Goal: Communication & Community: Share content

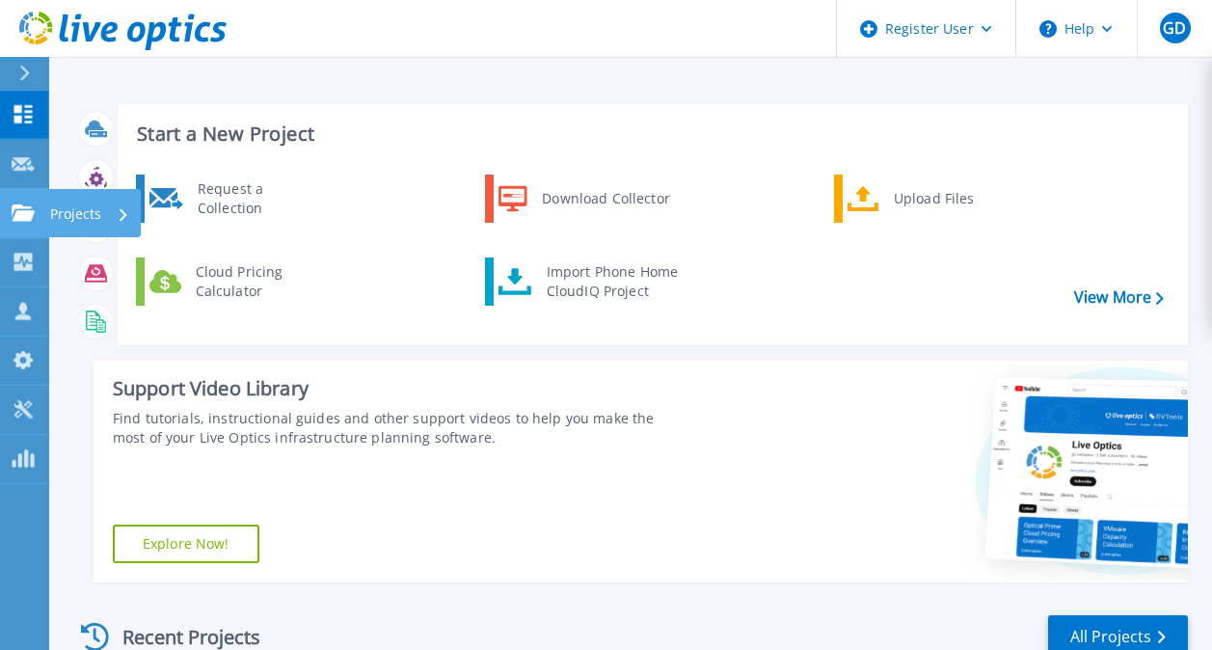
click at [36, 234] on link "Projects Projects" at bounding box center [24, 213] width 48 height 49
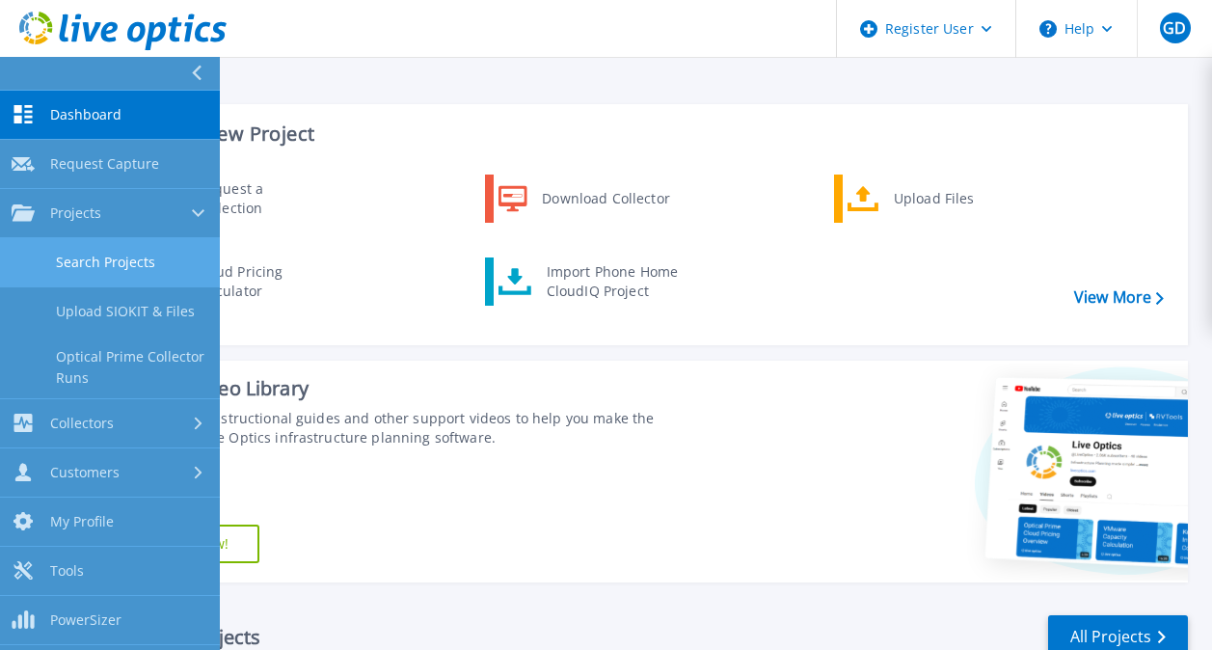
click at [130, 255] on link "Search Projects" at bounding box center [110, 262] width 220 height 49
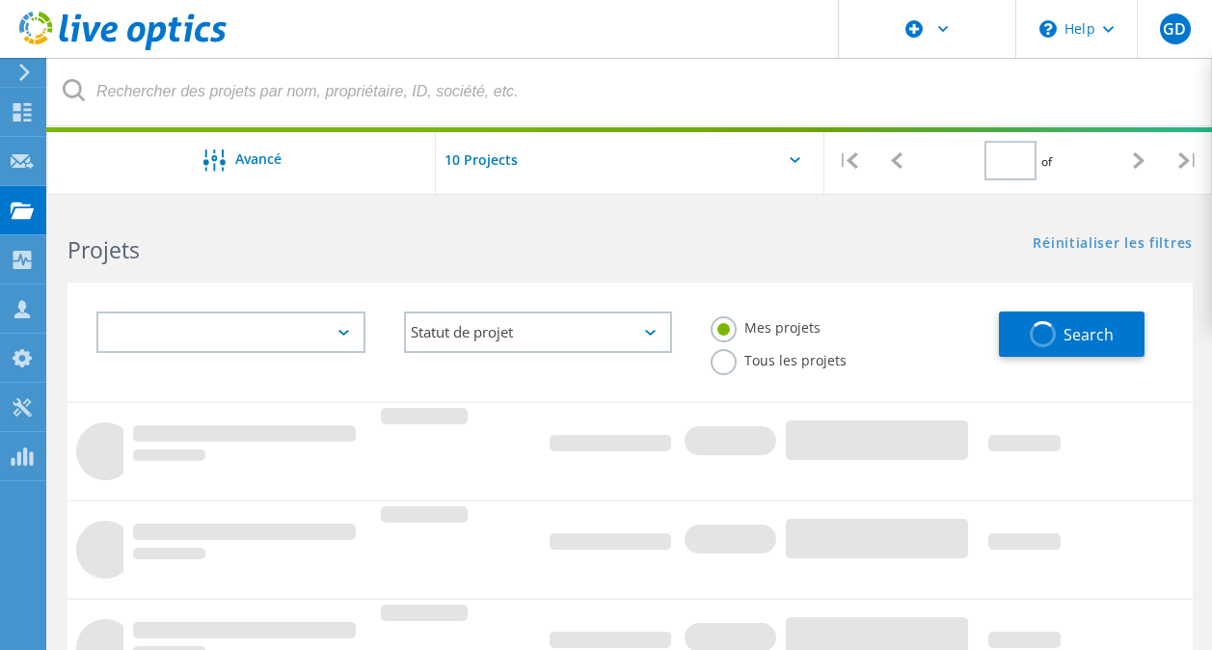
type input "1"
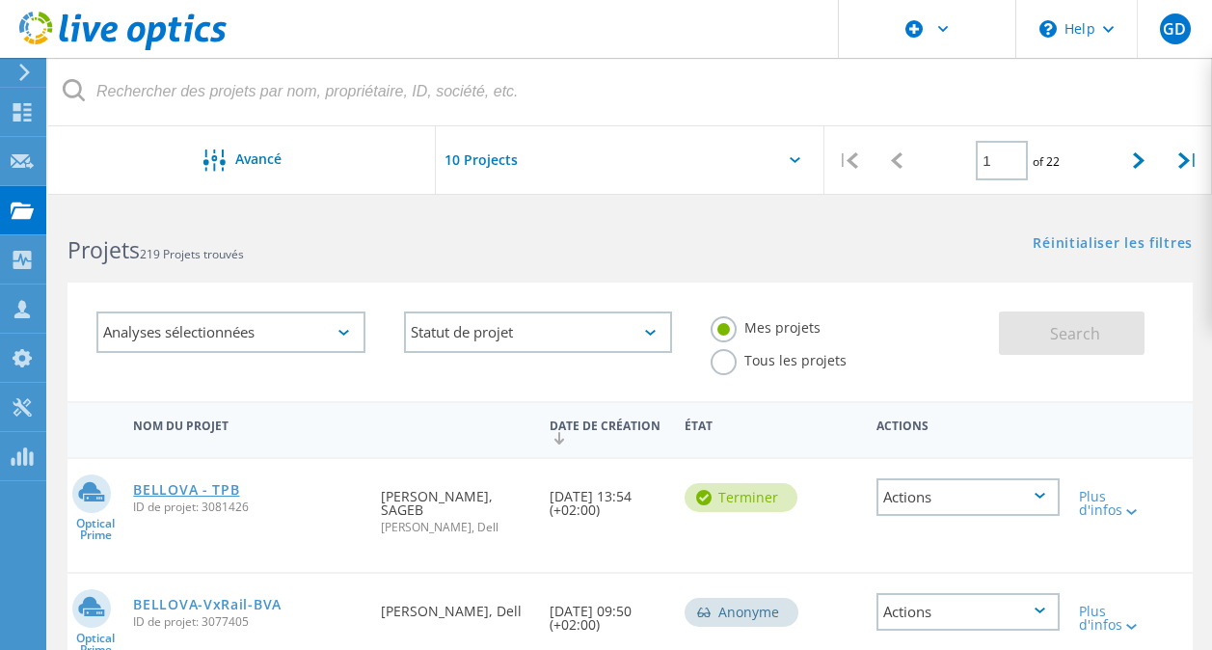
click at [223, 486] on link "BELLOVA - TPB" at bounding box center [186, 489] width 106 height 13
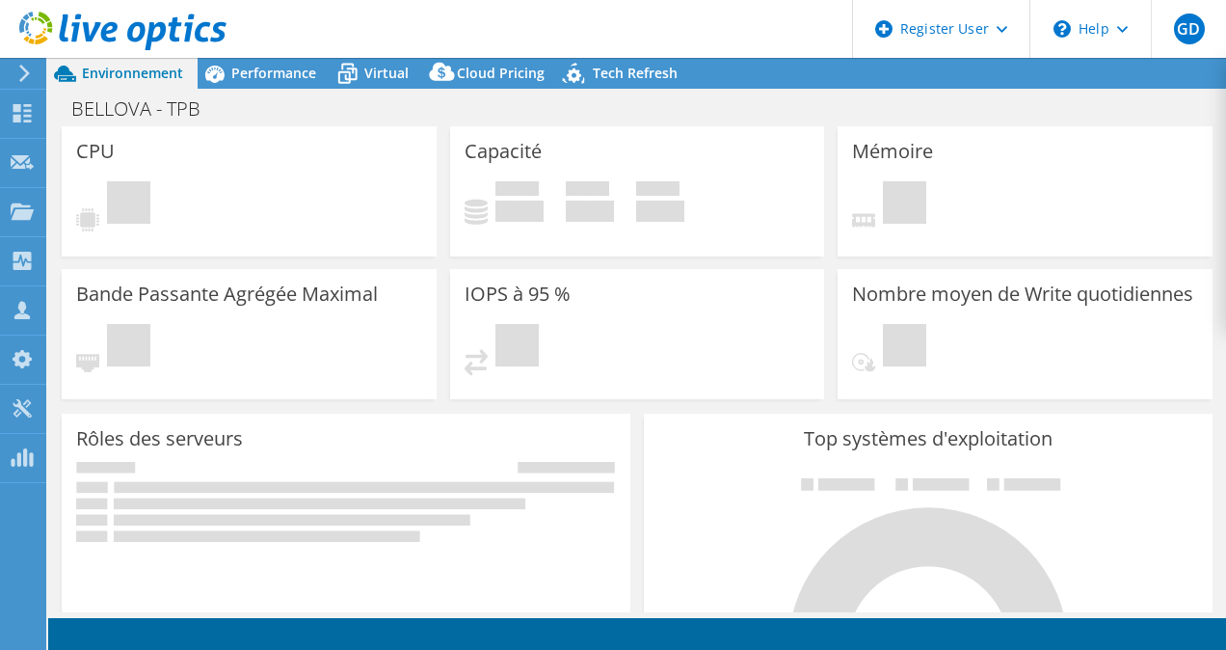
click at [380, 54] on header "GD Utilisateur Dell Gregory Dubart [EMAIL_ADDRESS][DOMAIN_NAME] Dell My Profile…" at bounding box center [613, 29] width 1226 height 58
click at [364, 83] on div "Virtual" at bounding box center [377, 73] width 93 height 31
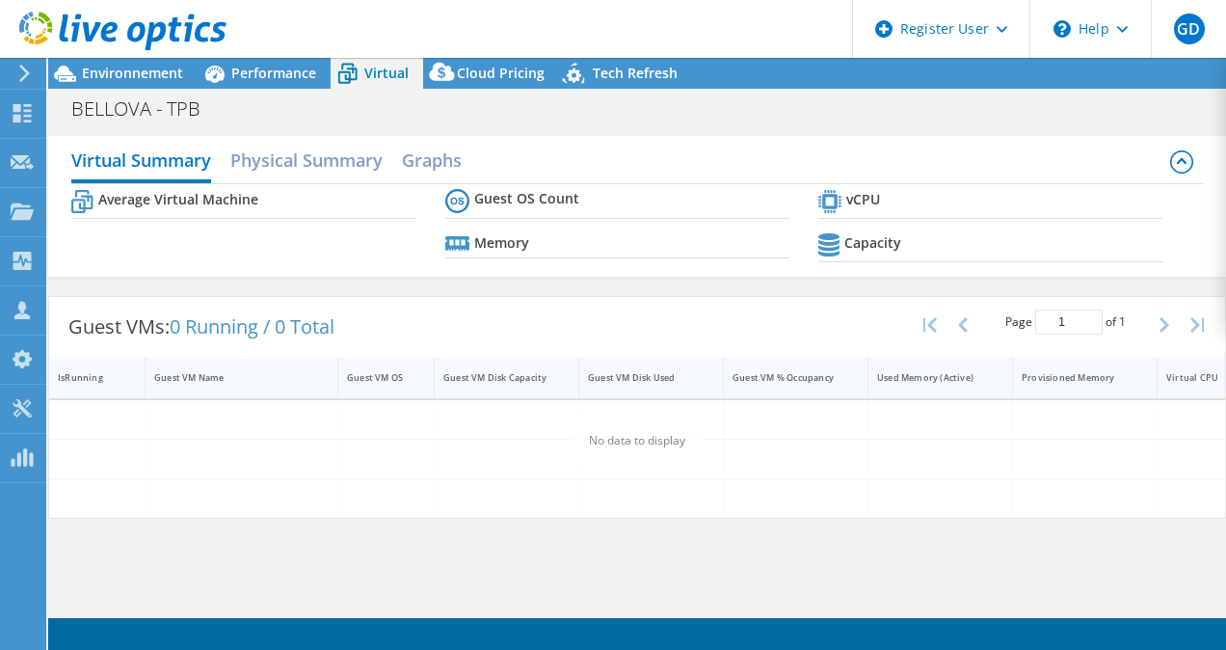
select select "USD"
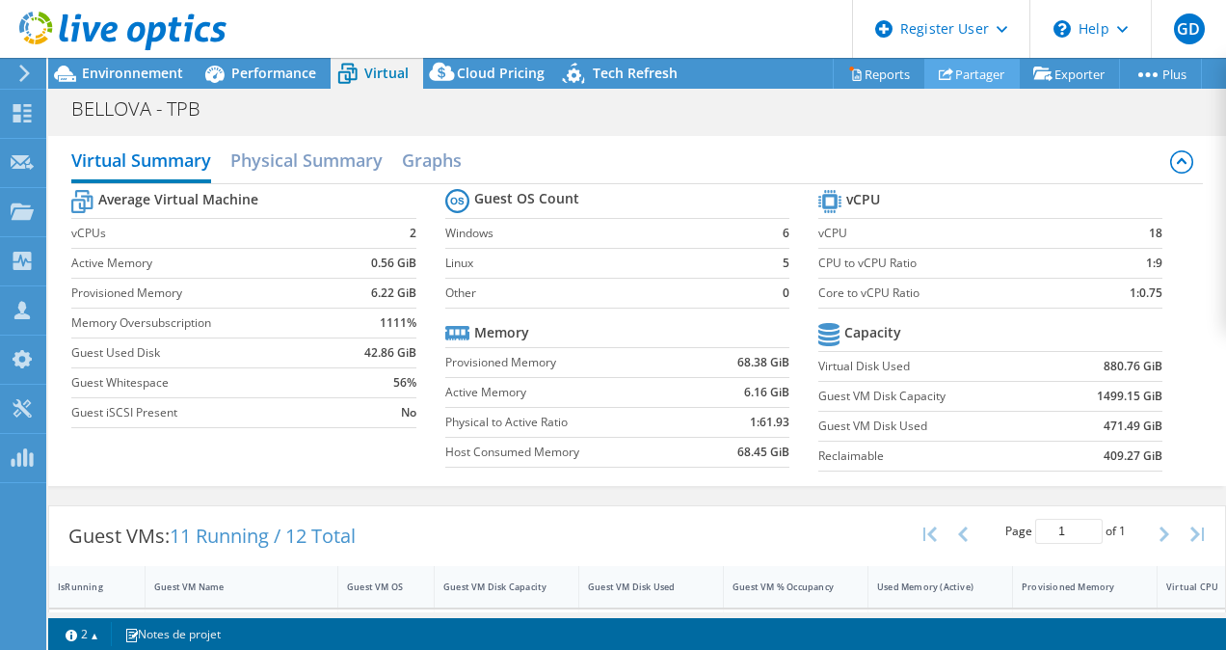
click at [971, 71] on link "Partager" at bounding box center [971, 74] width 95 height 30
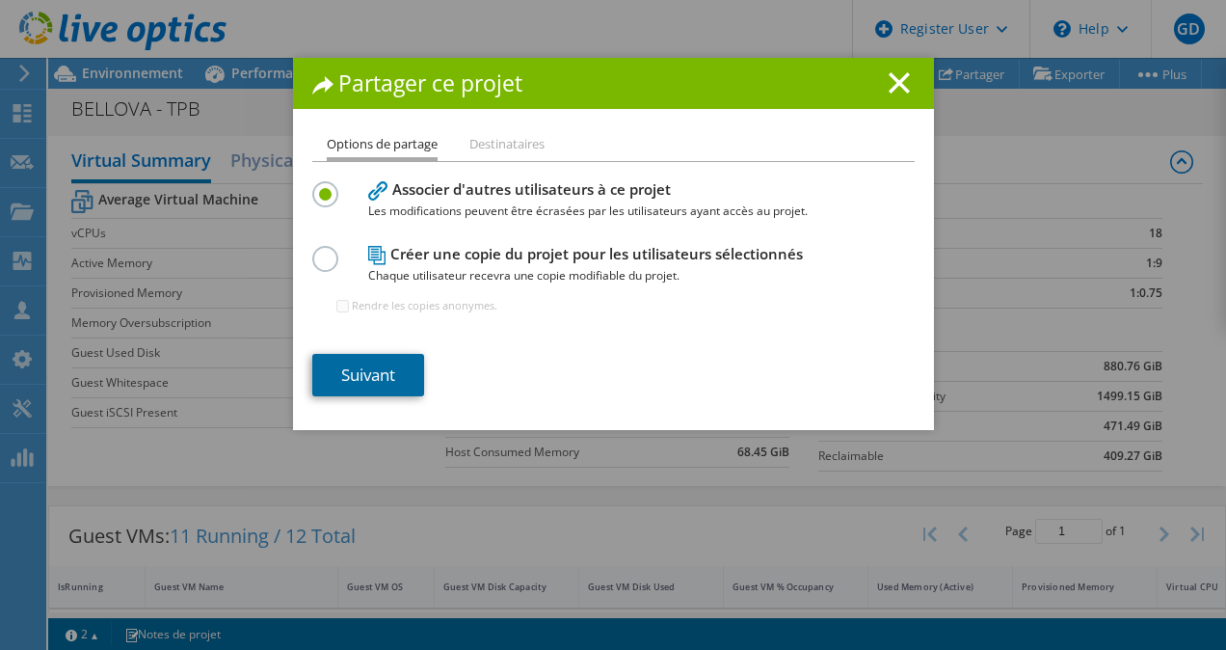
click at [394, 361] on link "Suivant" at bounding box center [368, 375] width 112 height 42
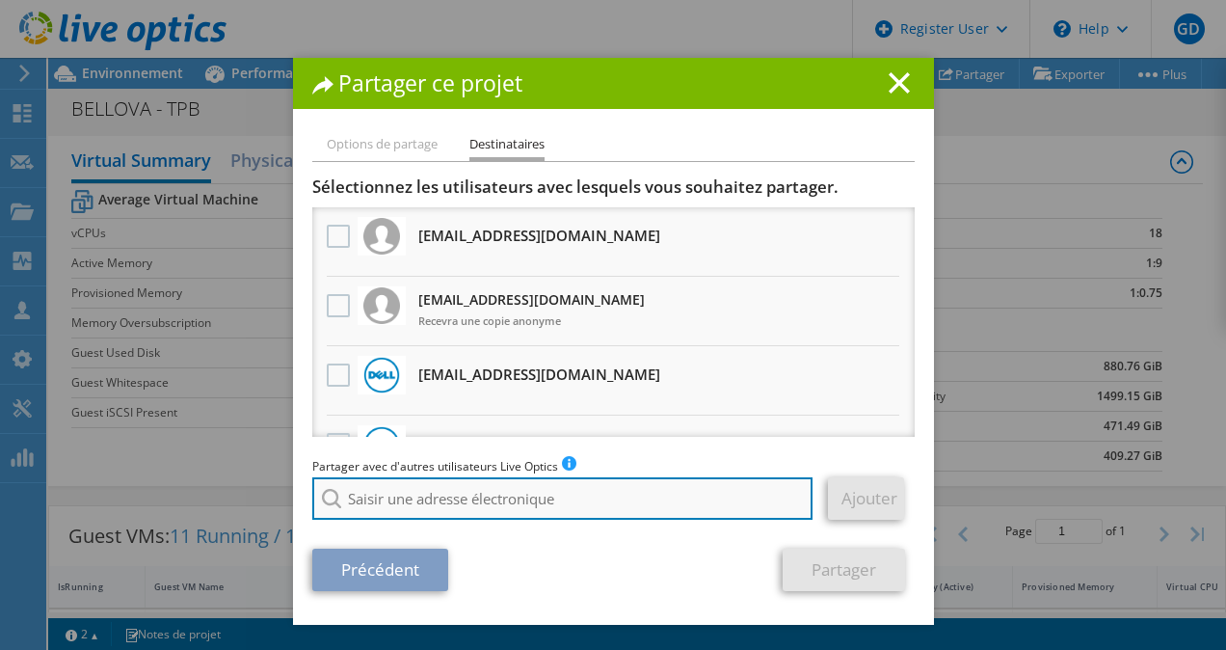
click at [486, 494] on input "search" at bounding box center [562, 498] width 501 height 42
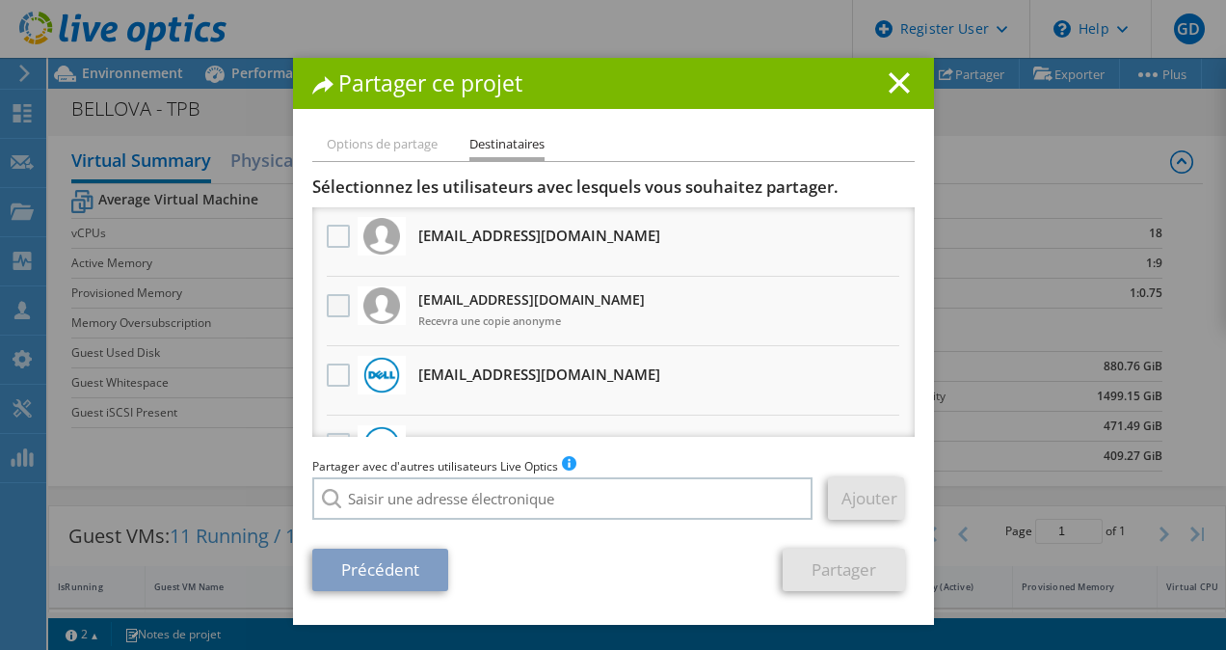
click at [333, 313] on label at bounding box center [341, 305] width 28 height 23
click at [0, 0] on input "checkbox" at bounding box center [0, 0] width 0 height 0
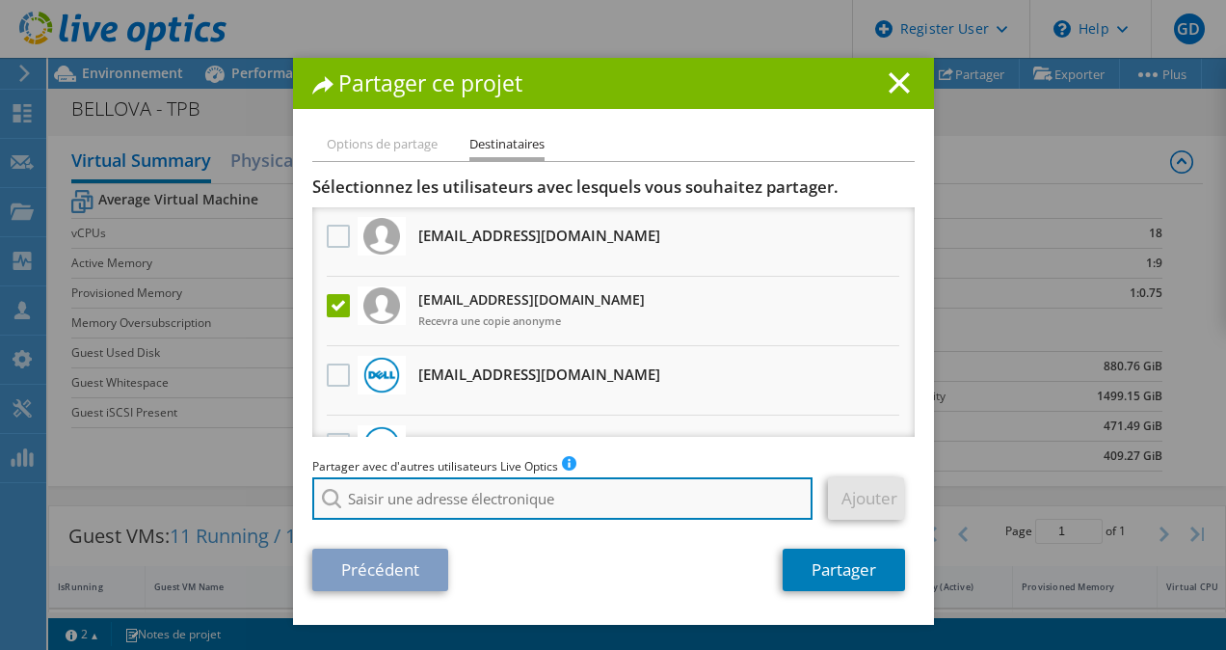
click at [489, 502] on input "search" at bounding box center [562, 498] width 501 height 42
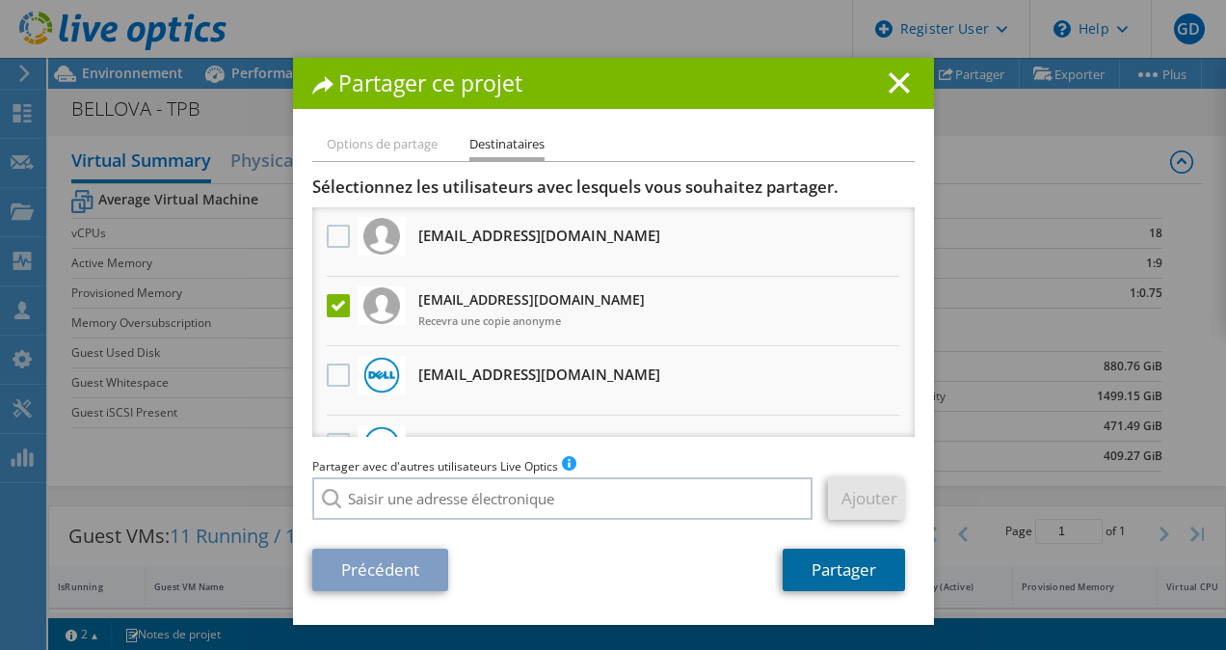
click at [857, 574] on link "Partager" at bounding box center [844, 569] width 122 height 42
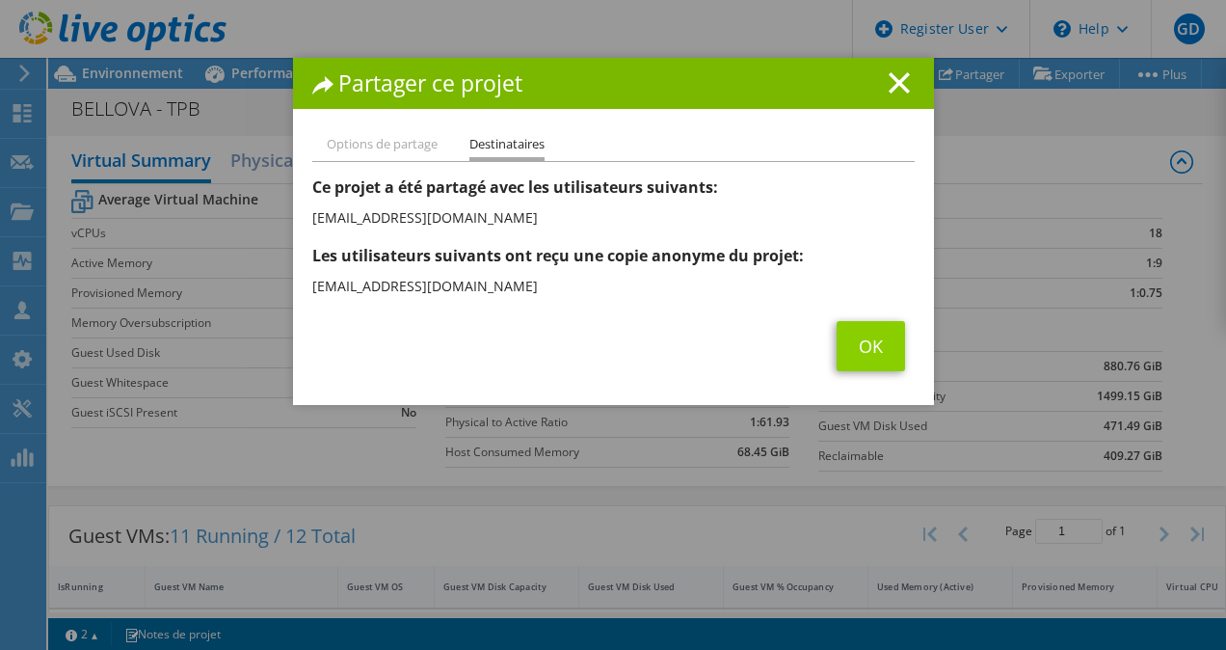
drag, startPoint x: 897, startPoint y: 79, endPoint x: 866, endPoint y: 333, distance: 255.5
click at [866, 333] on div "Partager ce projet Options de partage Destinataires Associer d'autres utilisate…" at bounding box center [613, 231] width 641 height 347
click at [866, 333] on link "OK" at bounding box center [871, 346] width 68 height 50
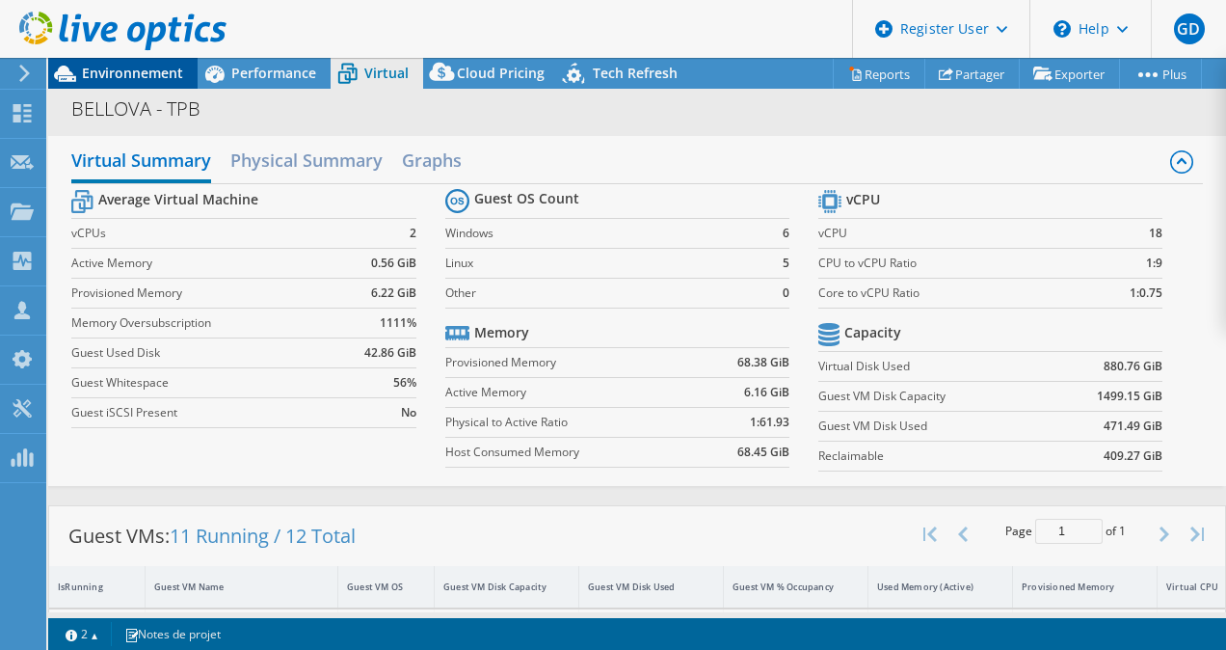
click at [128, 72] on span "Environnement" at bounding box center [132, 73] width 101 height 18
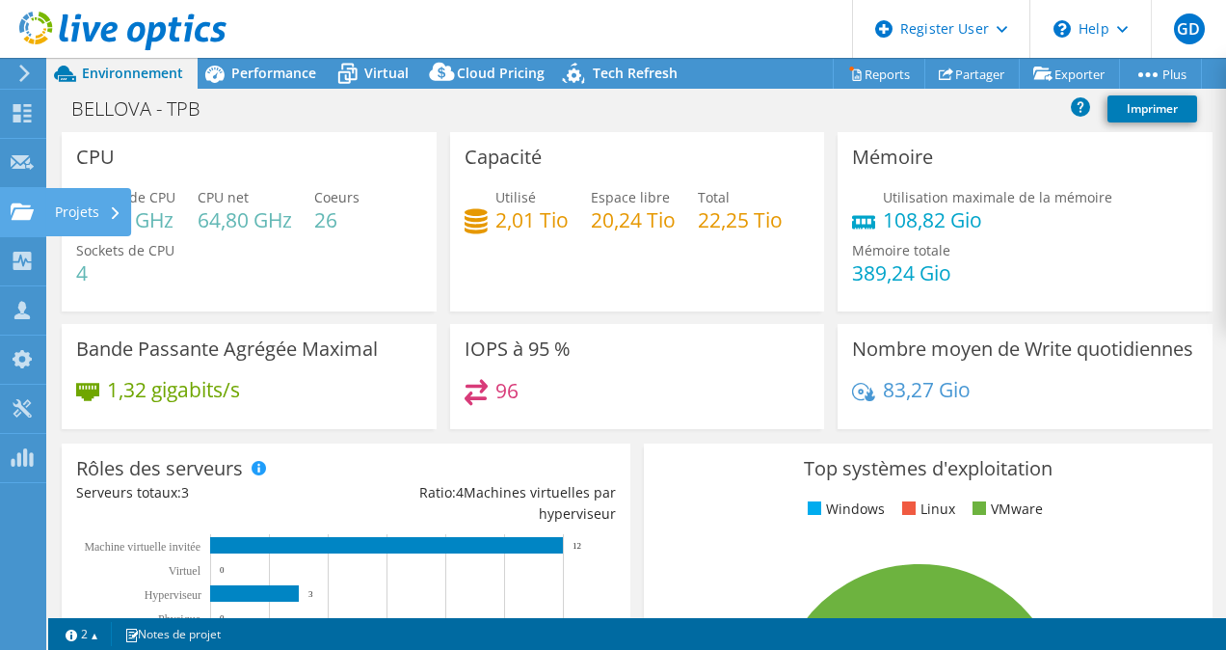
click at [26, 219] on use at bounding box center [22, 210] width 23 height 16
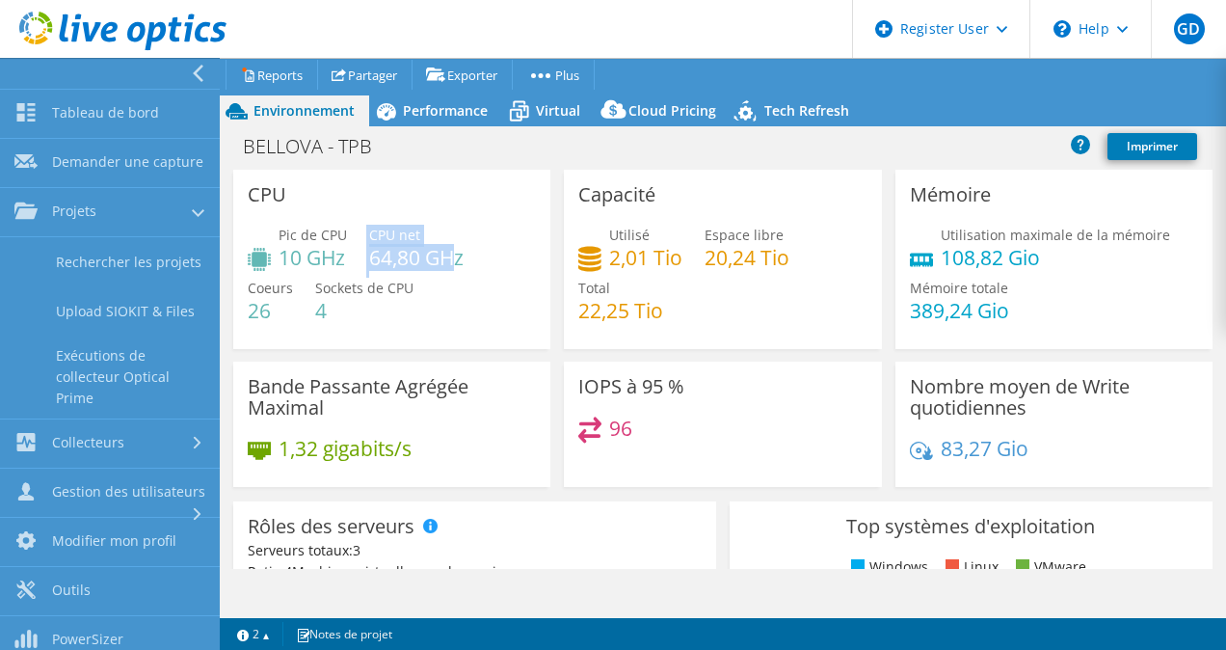
drag, startPoint x: 365, startPoint y: 254, endPoint x: 451, endPoint y: 265, distance: 86.6
click at [451, 265] on div "Pic de CPU 10 GHz CPU net 64,80 GHz Coeurs 26 Sockets de CPU 4" at bounding box center [392, 283] width 288 height 116
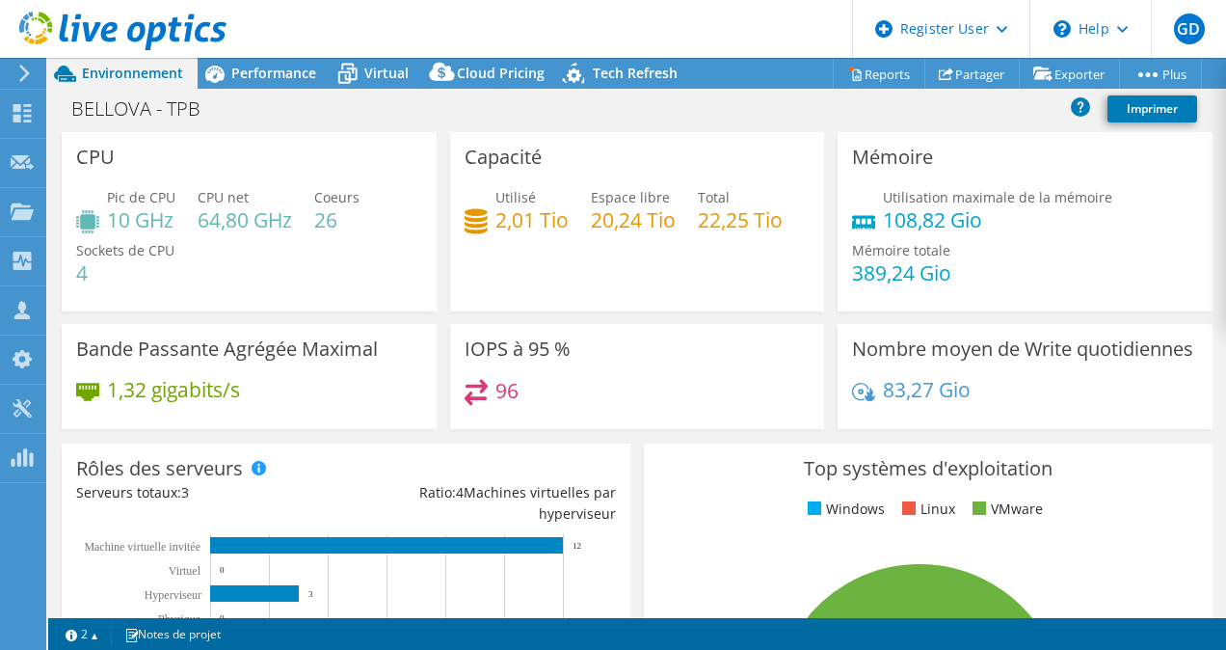
click at [451, 265] on div "Capacité Utilisé 2,01 Tio Espace libre 20,24 Tio Total 22,25 Tio" at bounding box center [637, 221] width 375 height 179
click at [249, 62] on div "Performance" at bounding box center [264, 73] width 133 height 31
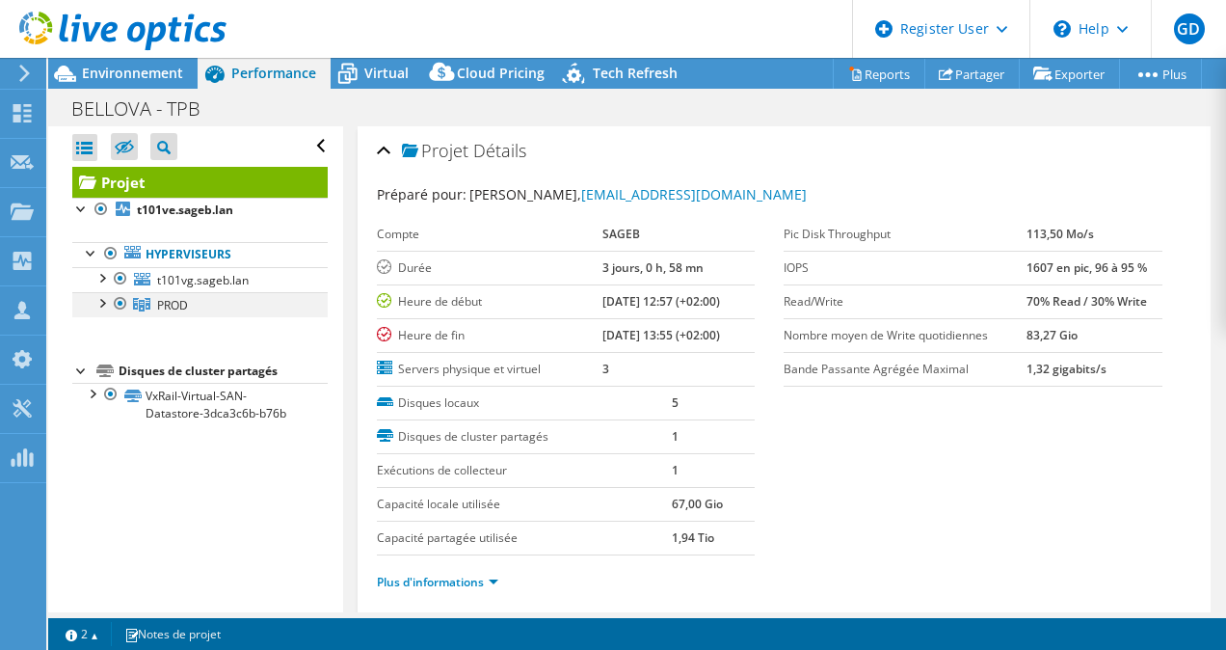
click at [106, 306] on div at bounding box center [101, 301] width 19 height 19
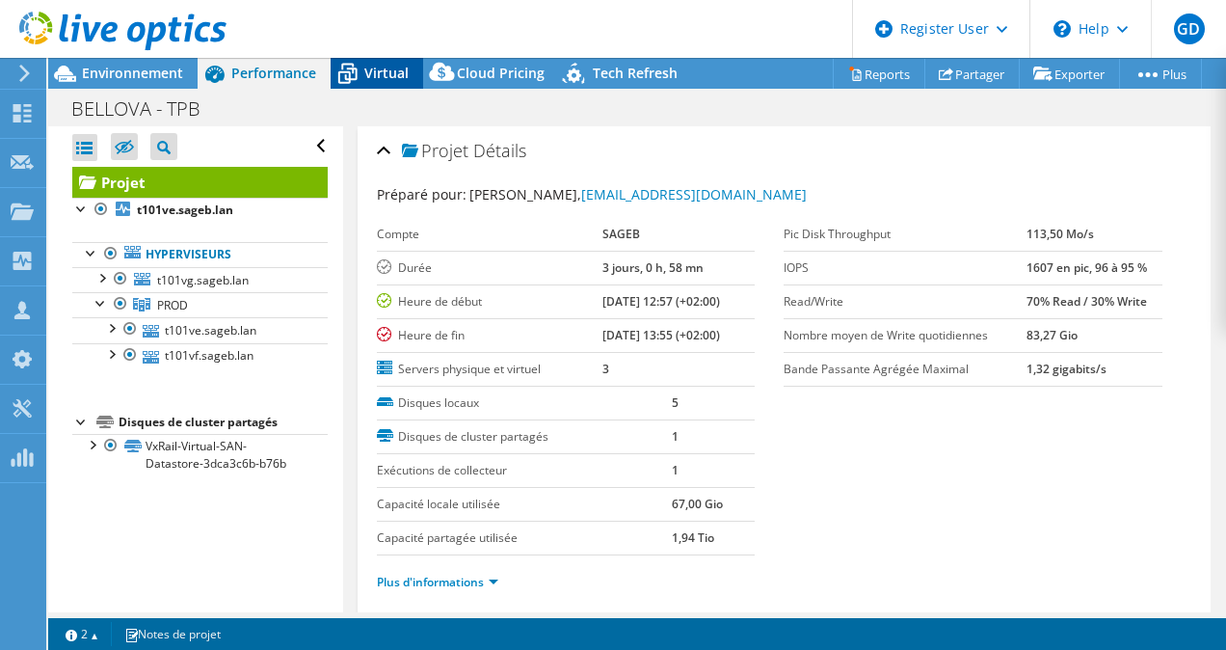
click at [340, 75] on icon at bounding box center [348, 74] width 34 height 34
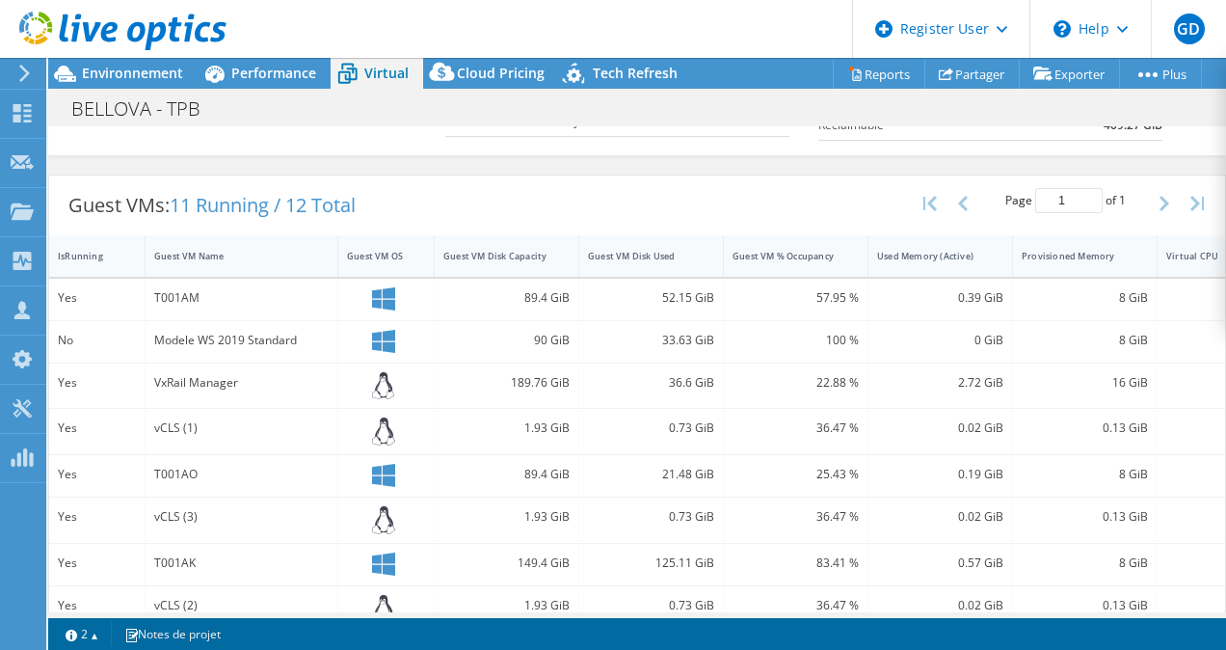
scroll to position [402, 0]
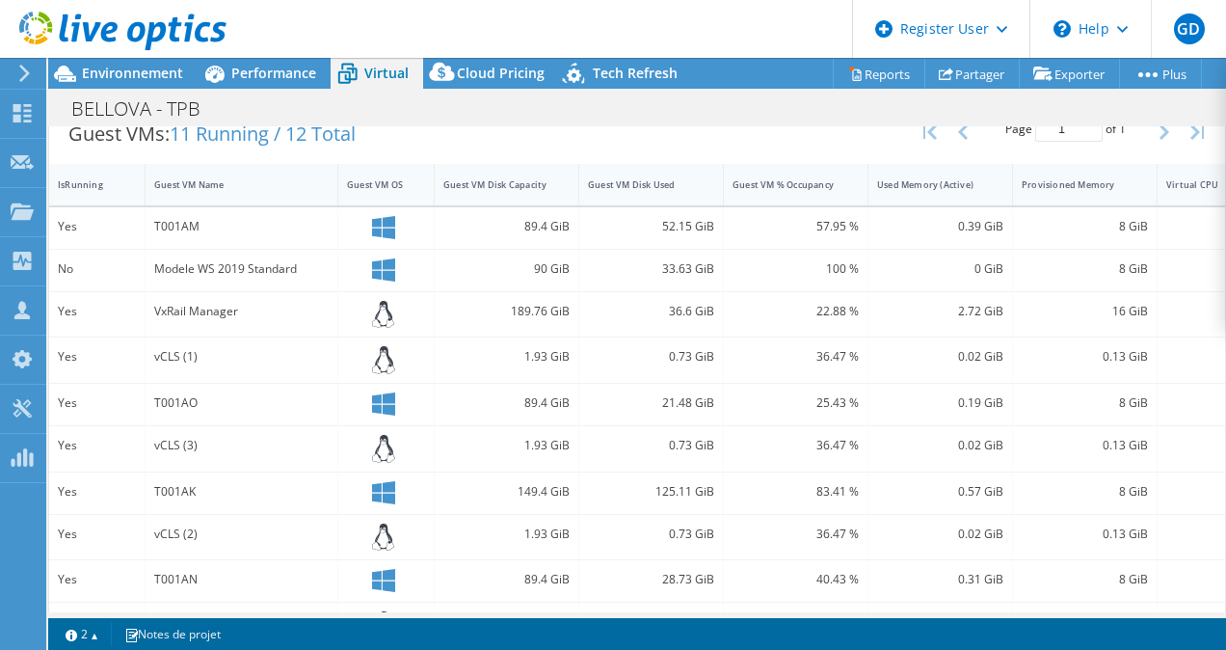
click at [745, 647] on section "Warnings Messages La Queue Depth n'a pas été pas enregistrée à partir des Serve…" at bounding box center [637, 634] width 1178 height 32
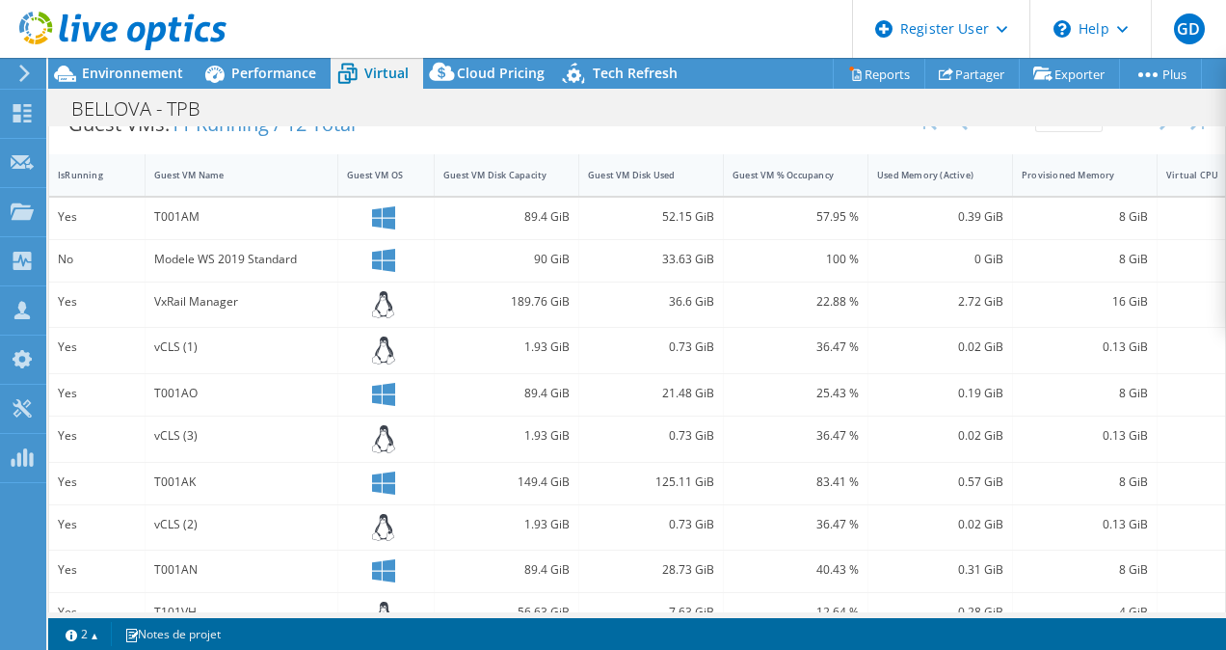
scroll to position [410, 0]
click at [395, 193] on div "Guest VM OS" at bounding box center [386, 176] width 96 height 41
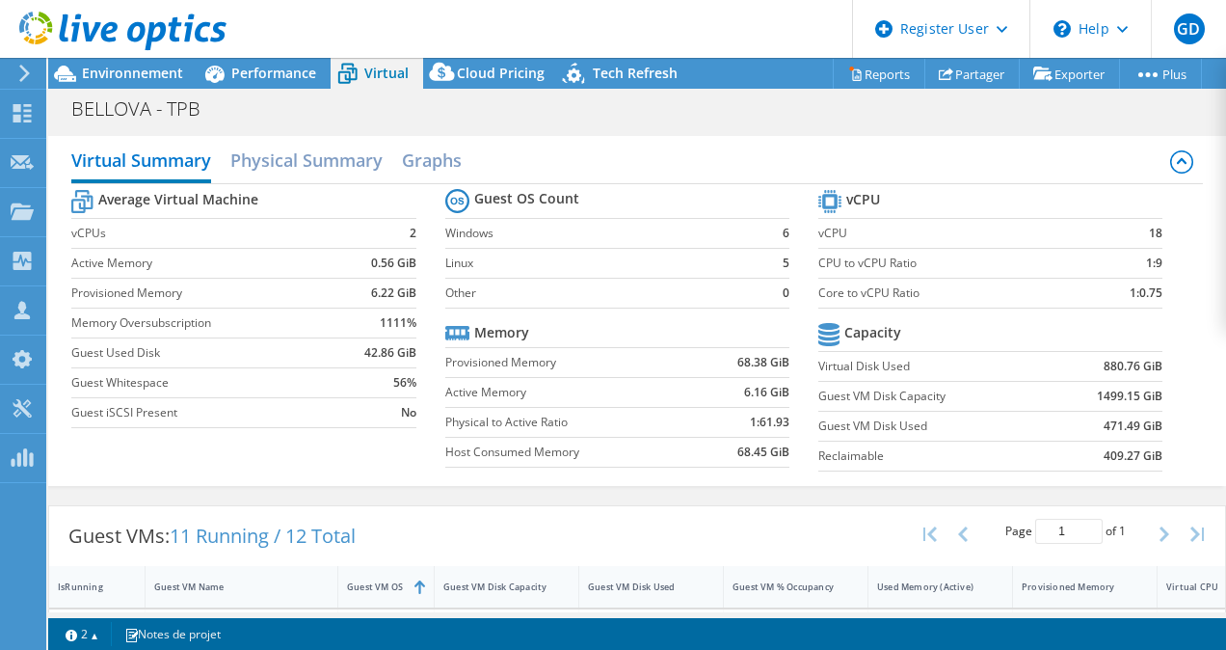
scroll to position [547, 0]
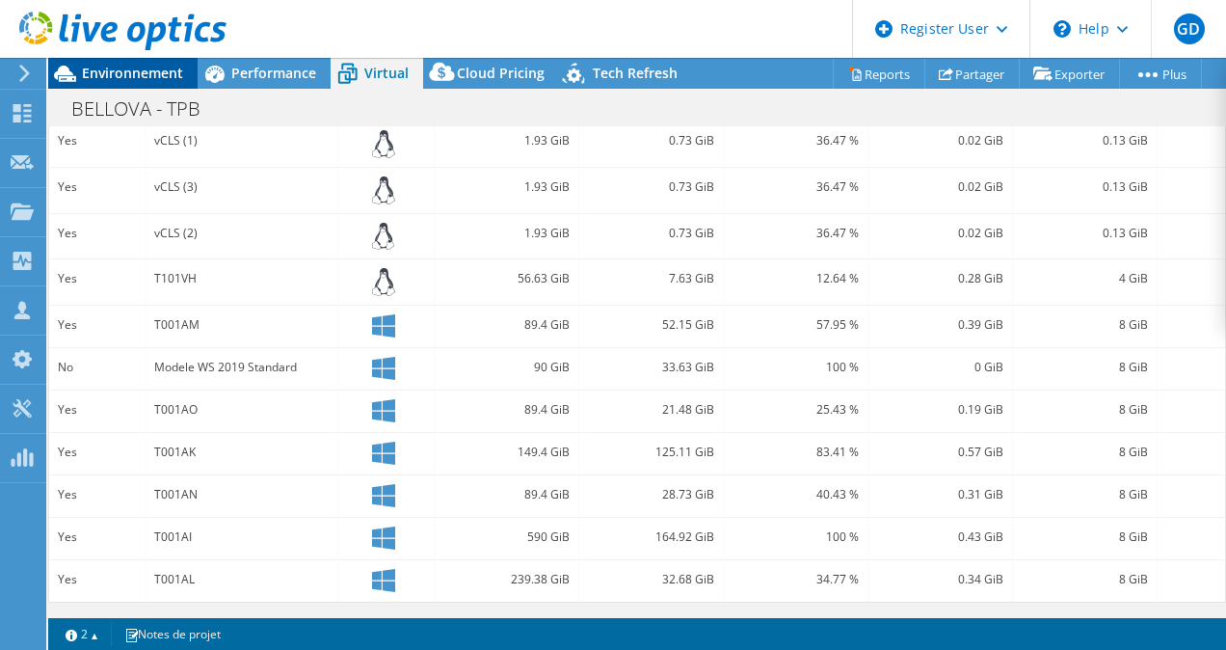
click at [158, 74] on span "Environnement" at bounding box center [132, 73] width 101 height 18
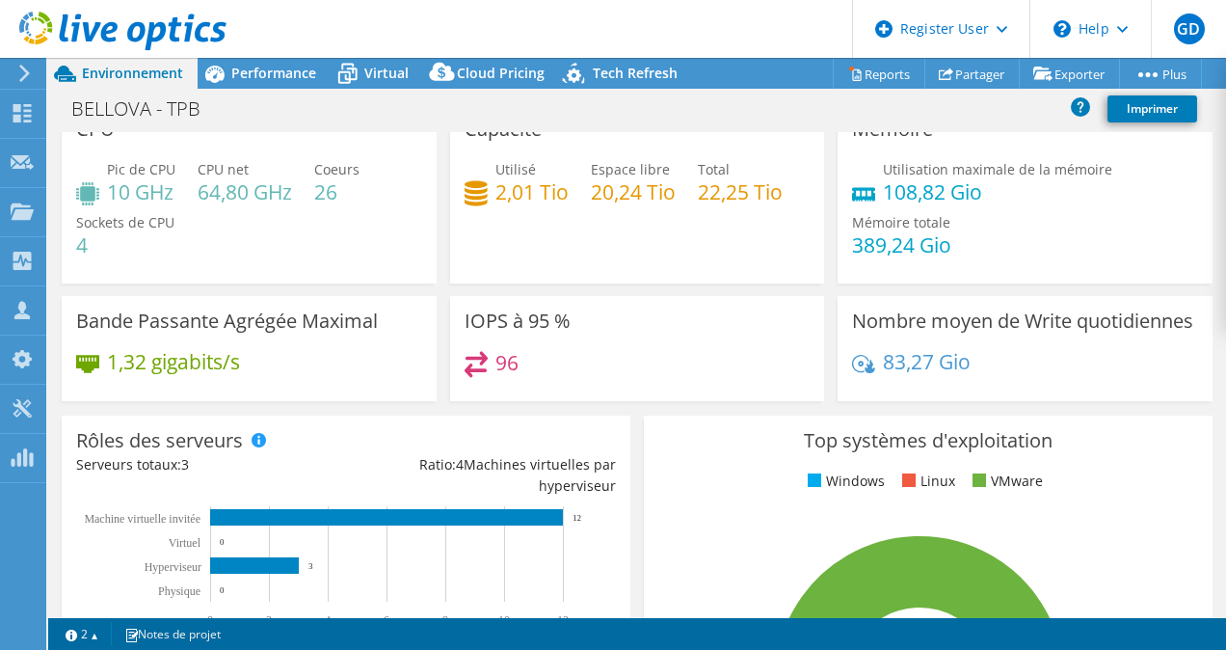
scroll to position [27, 0]
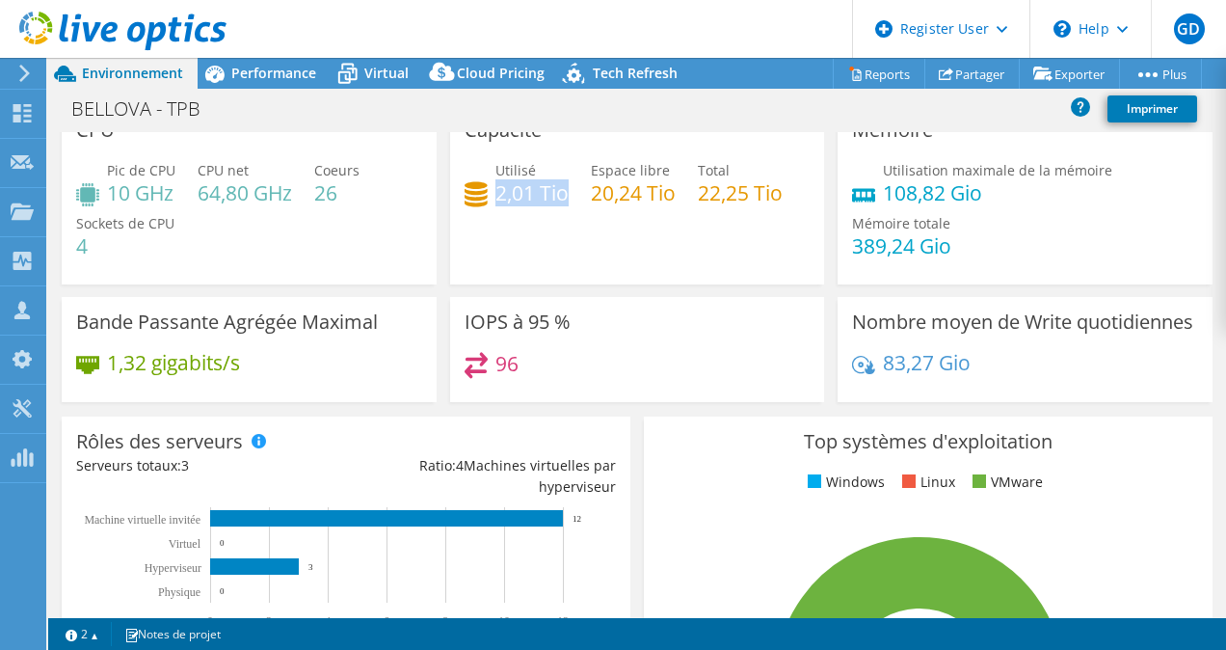
drag, startPoint x: 494, startPoint y: 191, endPoint x: 559, endPoint y: 191, distance: 65.5
click at [559, 191] on h4 "2,01 Tio" at bounding box center [531, 192] width 73 height 21
click at [278, 78] on span "Performance" at bounding box center [273, 73] width 85 height 18
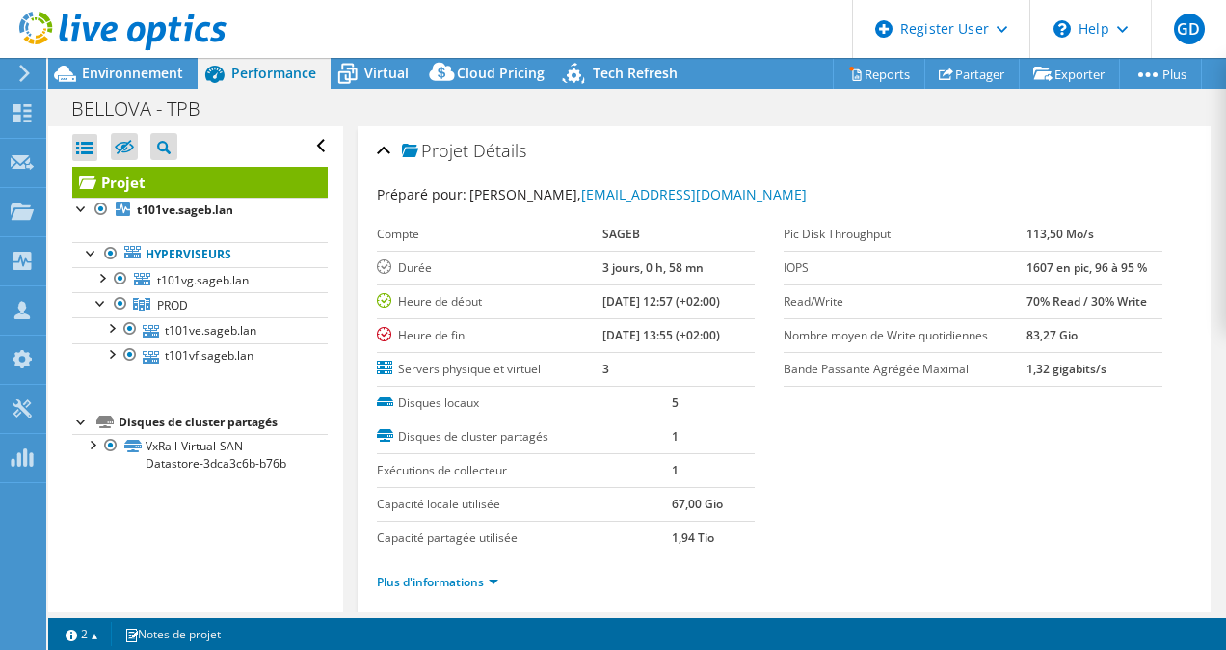
scroll to position [0, 0]
